Goal: Task Accomplishment & Management: Use online tool/utility

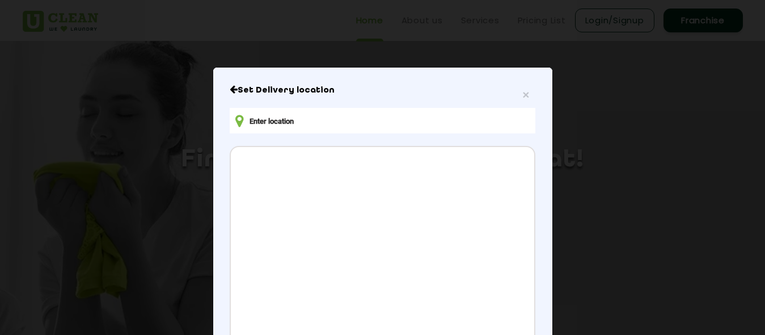
click at [273, 123] on input "text" at bounding box center [382, 121] width 305 height 26
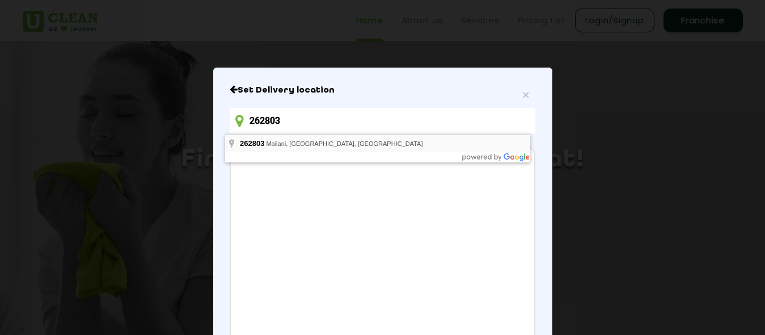
type input "Mailani, [GEOGRAPHIC_DATA] 262803, [GEOGRAPHIC_DATA]"
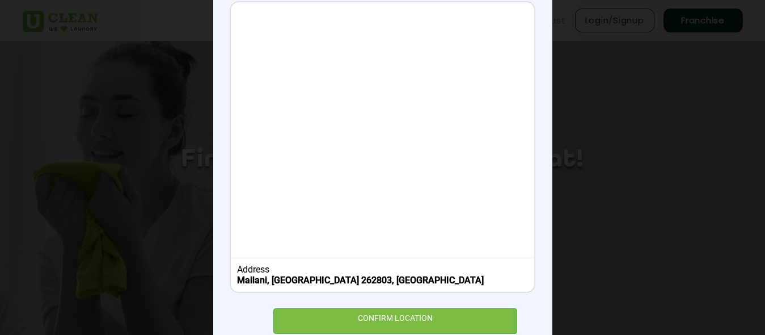
scroll to position [179, 0]
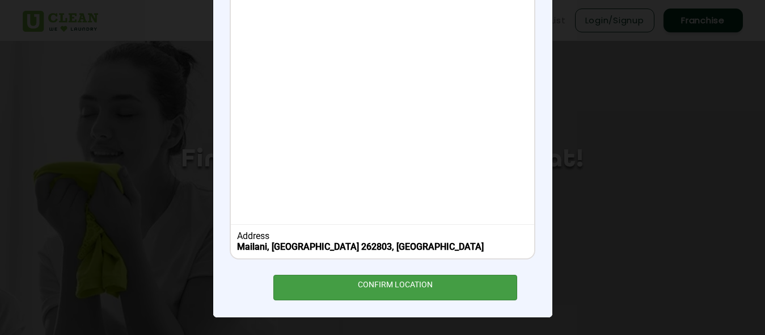
click at [348, 292] on div "CONFIRM LOCATION" at bounding box center [395, 288] width 244 height 26
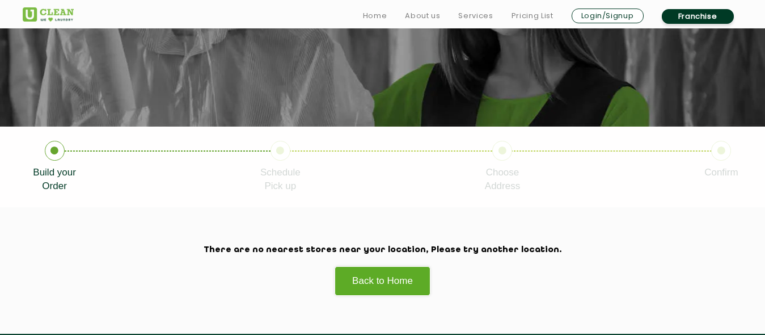
scroll to position [136, 0]
